Goal: Use online tool/utility

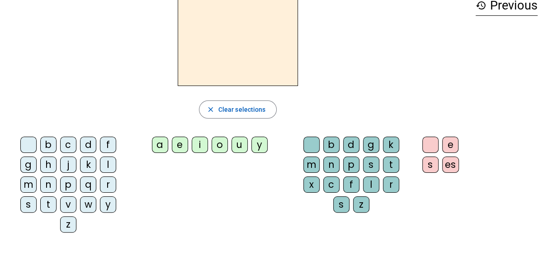
scroll to position [51, 0]
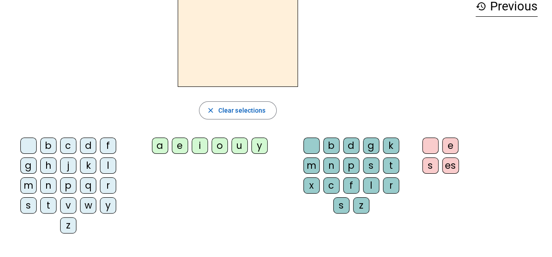
click at [37, 157] on div "g" at bounding box center [28, 165] width 16 height 16
click at [180, 144] on div "e" at bounding box center [180, 145] width 16 height 16
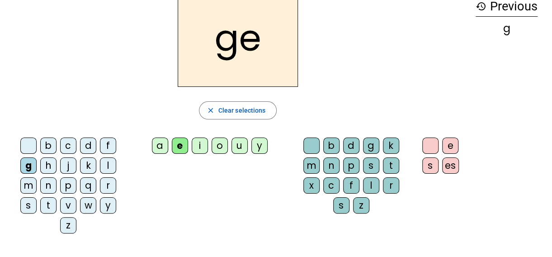
click at [164, 144] on div "a" at bounding box center [160, 145] width 16 height 16
click at [323, 166] on div "n" at bounding box center [331, 165] width 16 height 16
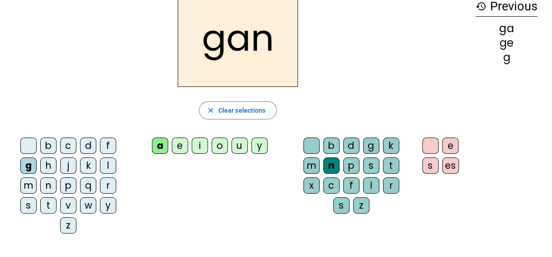
click at [56, 197] on div "t" at bounding box center [48, 205] width 16 height 16
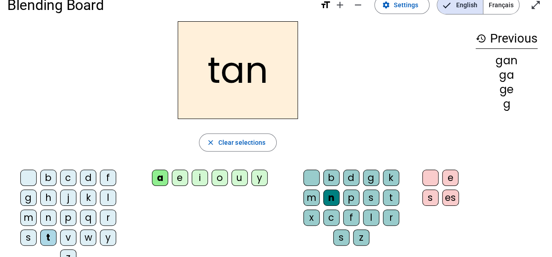
scroll to position [0, 0]
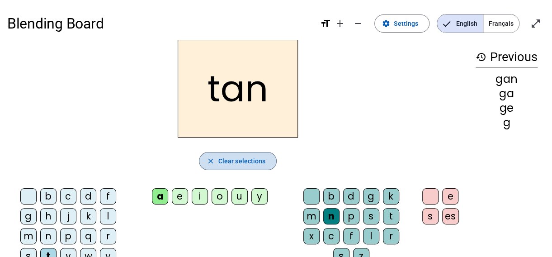
click at [239, 157] on span "Clear selections" at bounding box center [241, 160] width 47 height 11
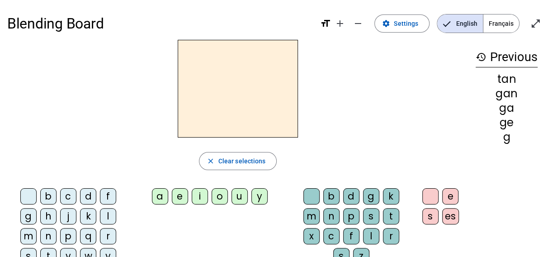
click at [37, 208] on div "g" at bounding box center [28, 216] width 16 height 16
click at [445, 201] on div "e" at bounding box center [450, 196] width 16 height 16
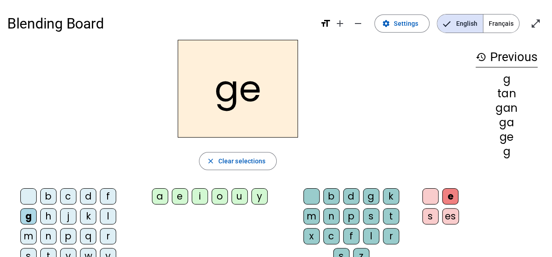
click at [157, 195] on div "a" at bounding box center [160, 196] width 16 height 16
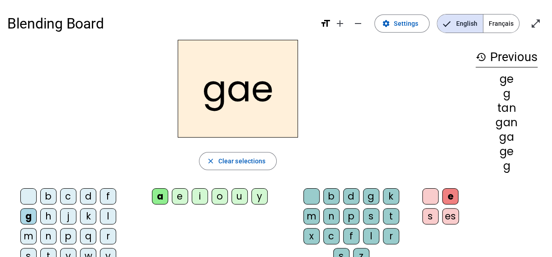
click at [319, 208] on div "m" at bounding box center [311, 216] width 16 height 16
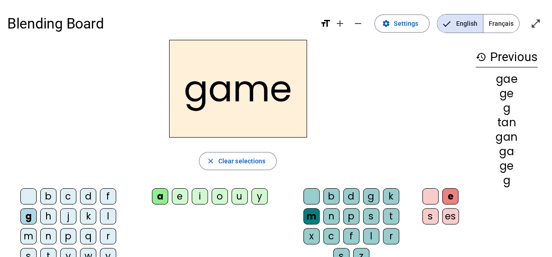
click at [454, 198] on div "e" at bounding box center [450, 196] width 16 height 16
click at [431, 197] on div at bounding box center [430, 196] width 16 height 16
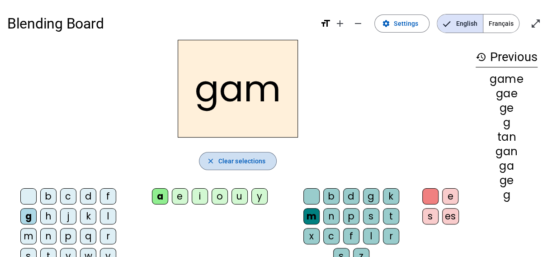
click at [239, 163] on span "Clear selections" at bounding box center [241, 160] width 47 height 11
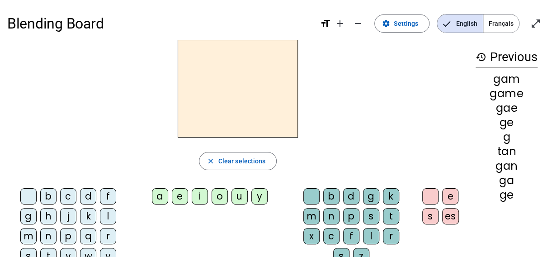
click at [501, 23] on span "Français" at bounding box center [501, 23] width 36 height 18
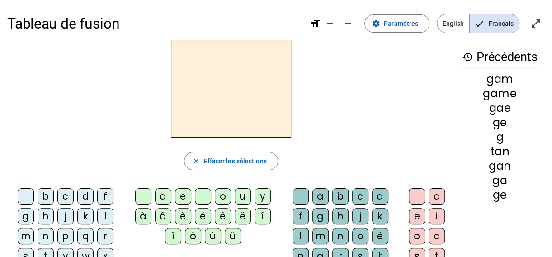
click at [88, 192] on div "d" at bounding box center [85, 196] width 16 height 16
click at [159, 197] on div "a" at bounding box center [163, 196] width 16 height 16
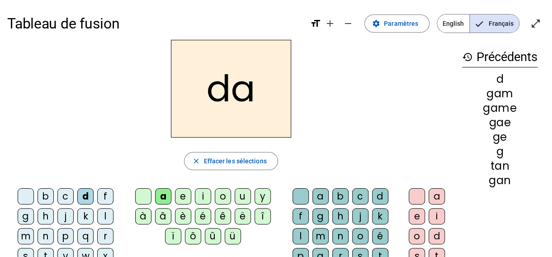
click at [341, 231] on div "n" at bounding box center [340, 236] width 16 height 16
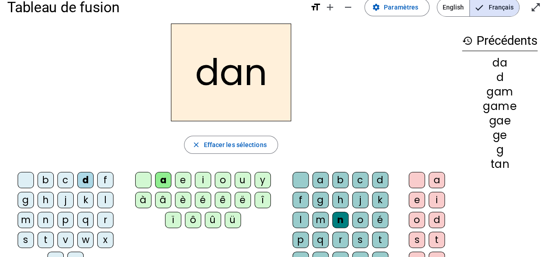
scroll to position [16, 0]
click at [361, 236] on div "s" at bounding box center [360, 239] width 16 height 16
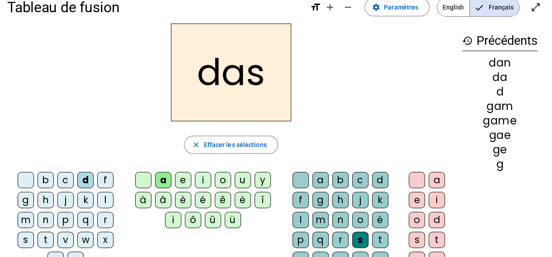
click at [336, 217] on div "n" at bounding box center [340, 219] width 16 height 16
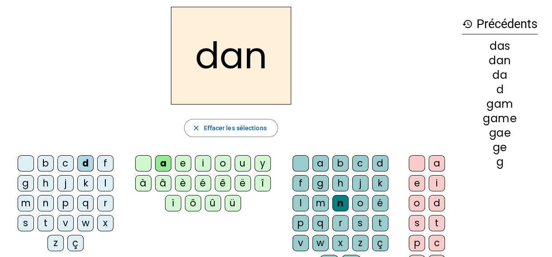
scroll to position [36, 0]
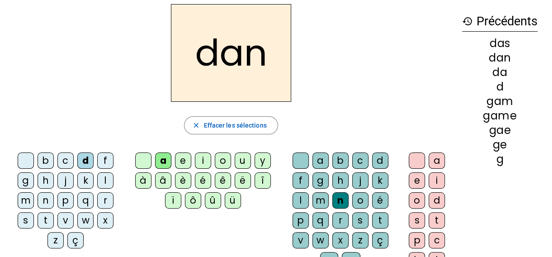
click at [45, 216] on div "t" at bounding box center [45, 220] width 16 height 16
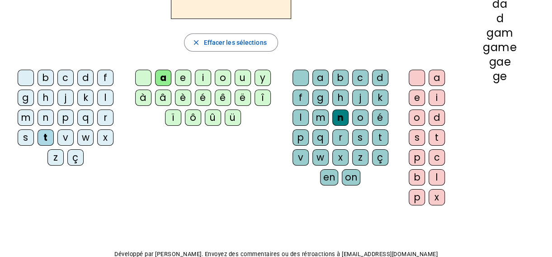
scroll to position [119, 0]
click at [326, 169] on div "en" at bounding box center [329, 177] width 18 height 16
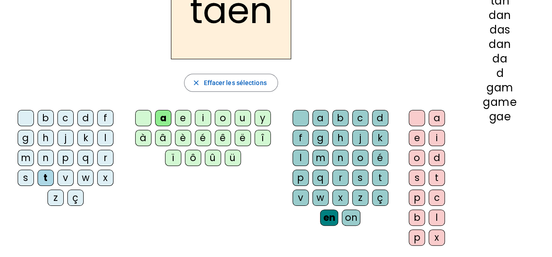
scroll to position [80, 0]
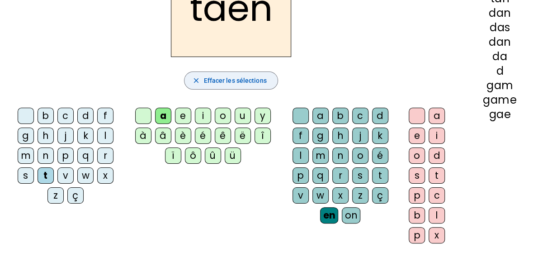
click at [249, 73] on span "button" at bounding box center [230, 81] width 93 height 22
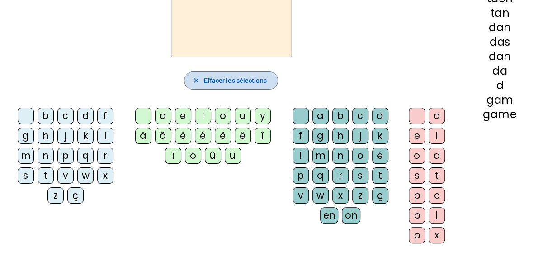
click at [246, 83] on span "Effacer les sélections" at bounding box center [234, 80] width 63 height 11
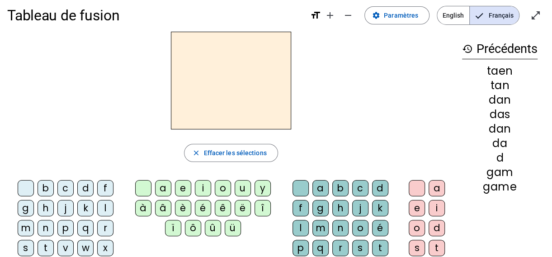
scroll to position [9, 0]
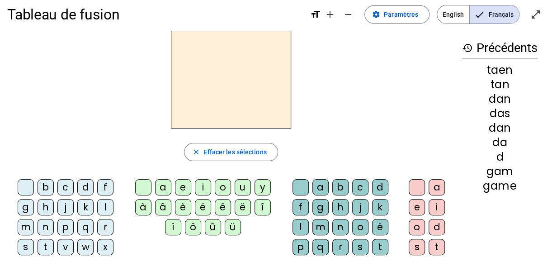
click at [469, 48] on mat-icon "history" at bounding box center [467, 47] width 11 height 11
click at [486, 43] on h3 "history Précédents" at bounding box center [499, 48] width 75 height 20
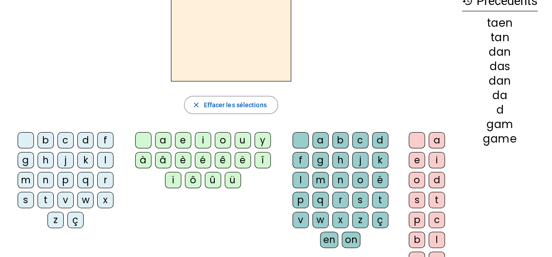
scroll to position [56, 0]
click at [24, 177] on div "m" at bounding box center [26, 180] width 16 height 16
click at [329, 238] on div "en" at bounding box center [329, 239] width 18 height 16
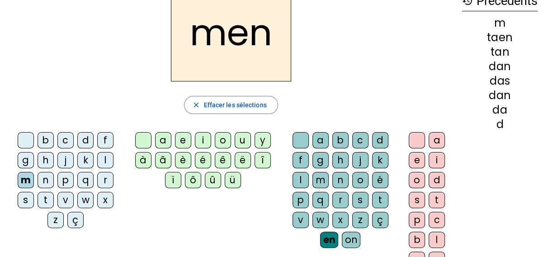
click at [377, 200] on div "t" at bounding box center [380, 200] width 16 height 16
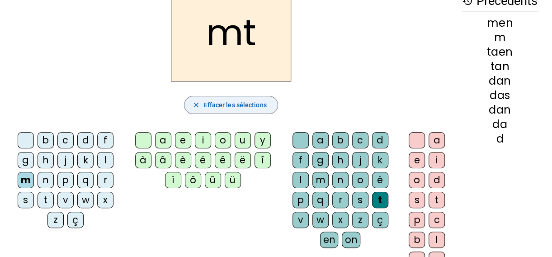
click at [227, 112] on span "button" at bounding box center [230, 105] width 93 height 22
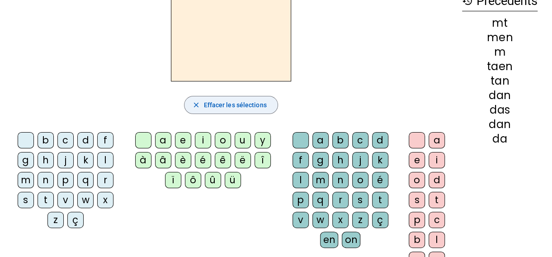
scroll to position [0, 0]
